Goal: Complete application form

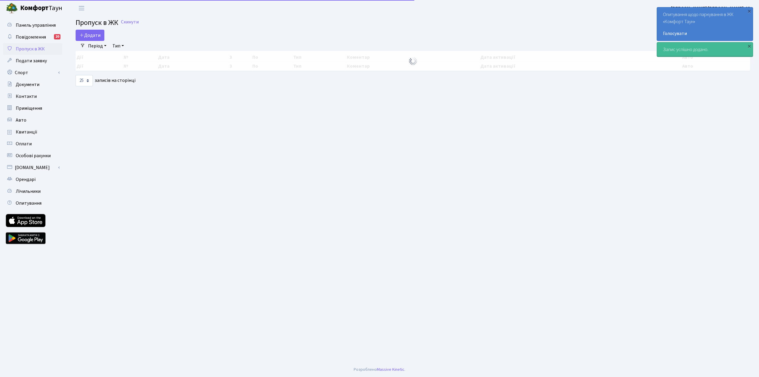
select select "25"
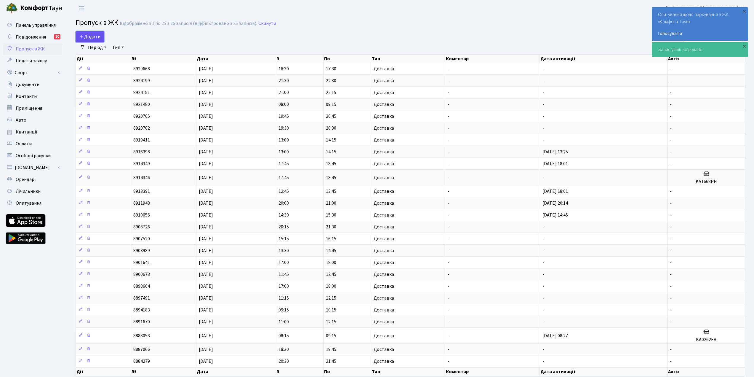
click at [95, 38] on span "Додати" at bounding box center [89, 36] width 21 height 7
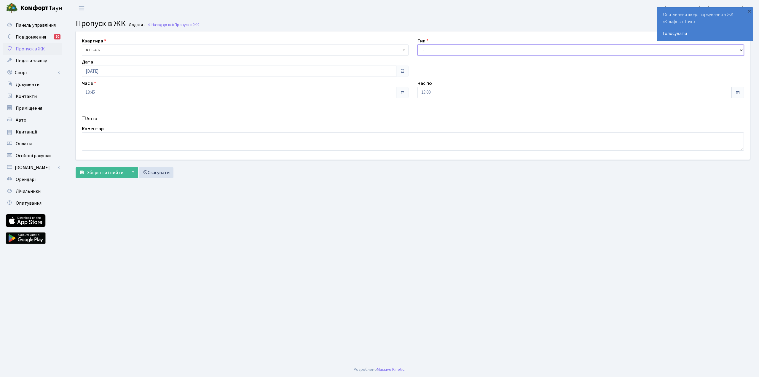
click at [450, 52] on select "- Доставка Таксі Гості Сервіс" at bounding box center [580, 49] width 327 height 11
select select "1"
click at [417, 44] on select "- Доставка Таксі Гості Сервіс" at bounding box center [580, 49] width 327 height 11
click at [96, 175] on span "Зберегти і вийти" at bounding box center [105, 172] width 36 height 7
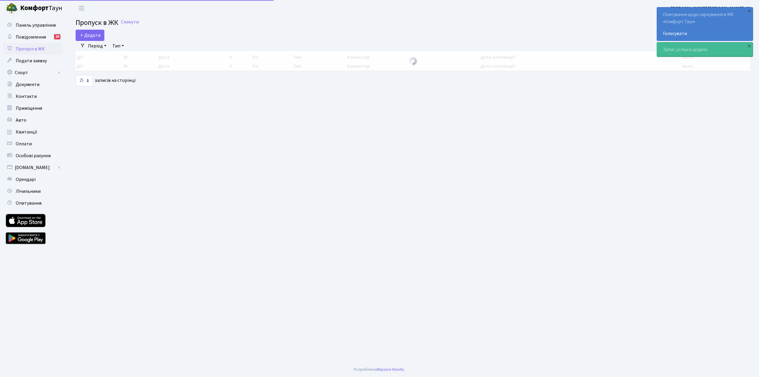
select select "25"
